Goal: Information Seeking & Learning: Learn about a topic

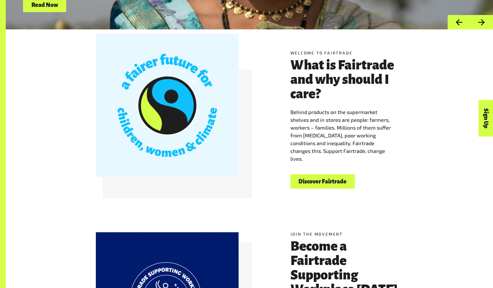
scroll to position [169, 0]
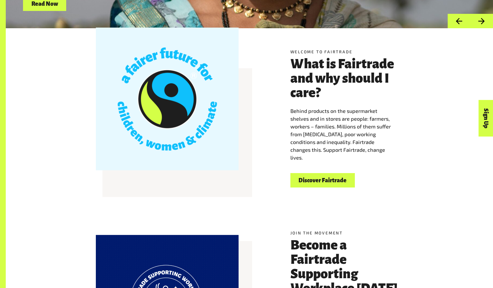
click at [329, 182] on link "Discover Fairtrade" at bounding box center [323, 180] width 64 height 15
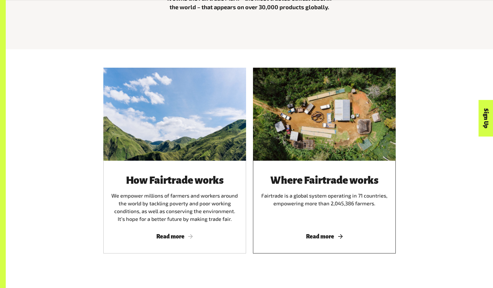
scroll to position [324, 0]
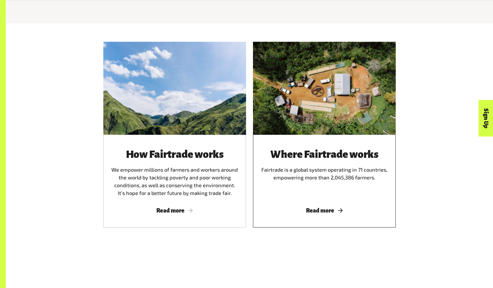
click at [329, 212] on span "Read more" at bounding box center [324, 210] width 129 height 6
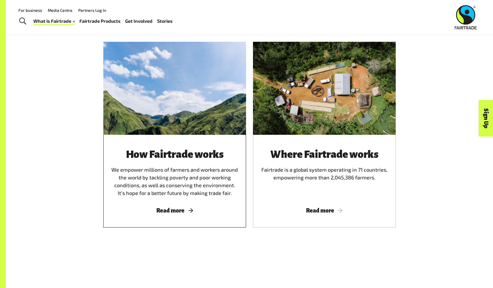
click at [174, 210] on span "Read more" at bounding box center [174, 210] width 129 height 6
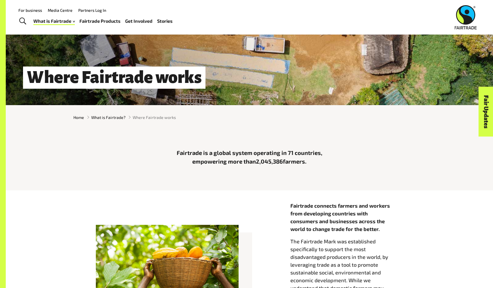
scroll to position [86, 0]
